Goal: Task Accomplishment & Management: Use online tool/utility

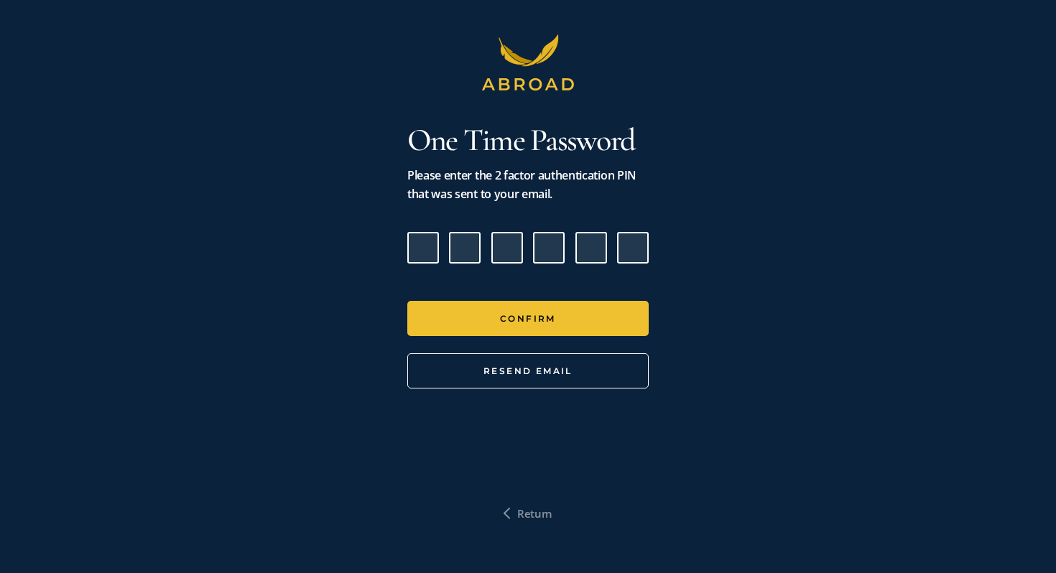
click at [436, 250] on input "Please enter verification code. Digit 1" at bounding box center [423, 248] width 32 height 32
paste input "7"
type input "2"
type input "7"
type input "0"
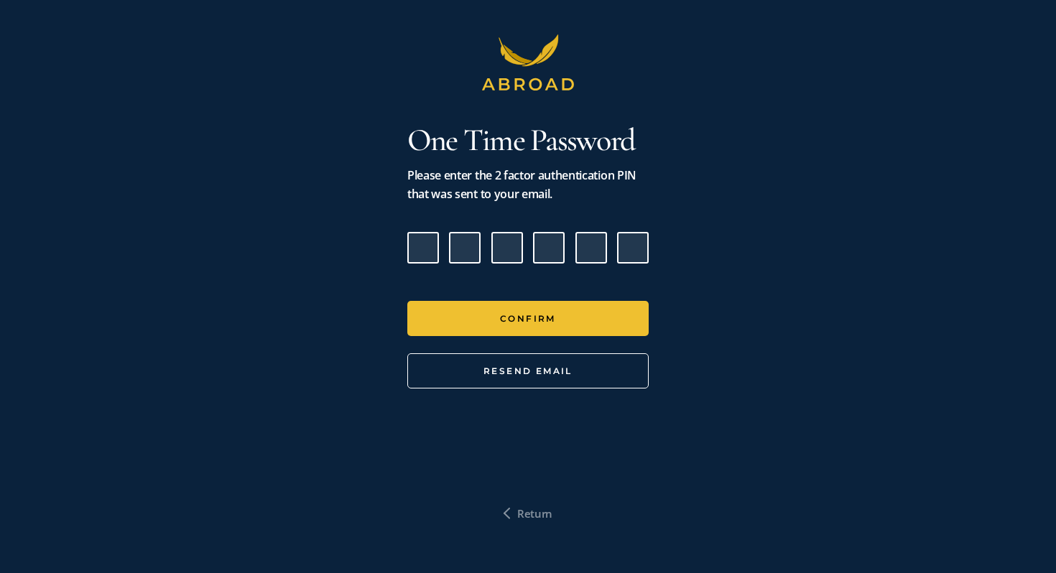
type input "2"
type input "0"
type input "7"
click at [407, 301] on button "Confirm" at bounding box center [527, 318] width 241 height 35
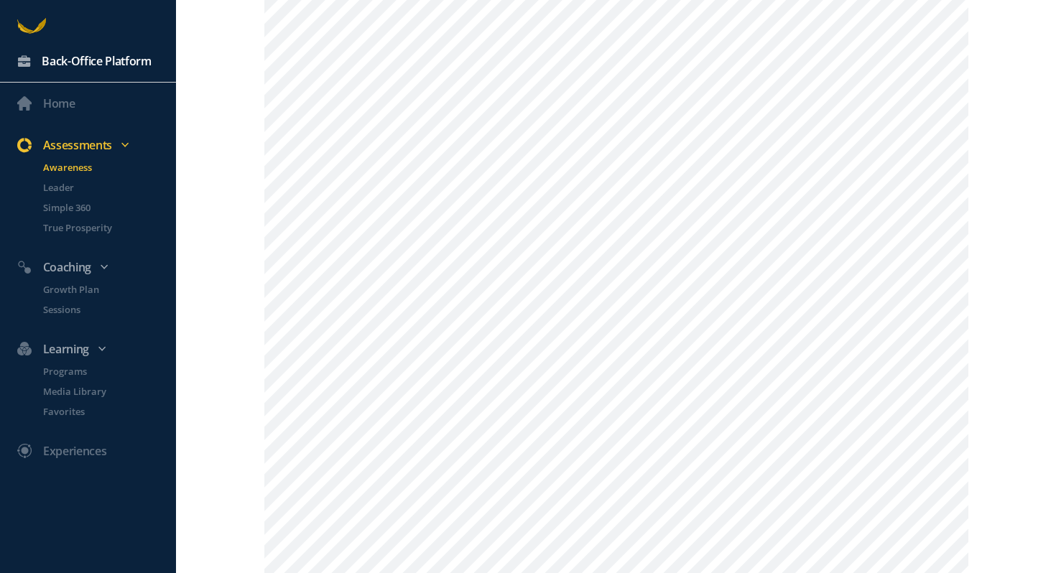
click at [126, 69] on div "Back-Office Platform" at bounding box center [97, 61] width 110 height 19
